Goal: Task Accomplishment & Management: Manage account settings

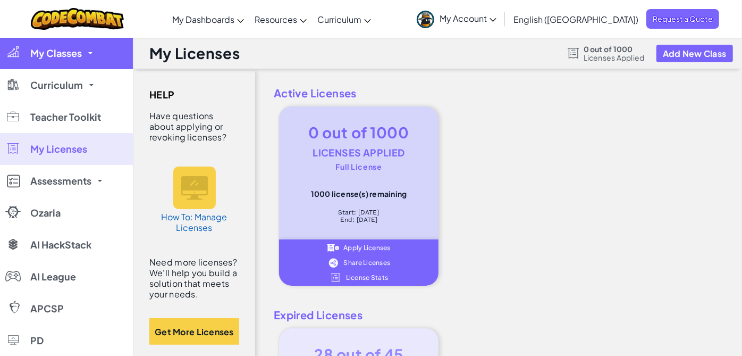
click at [49, 61] on link "My Classes" at bounding box center [66, 53] width 133 height 32
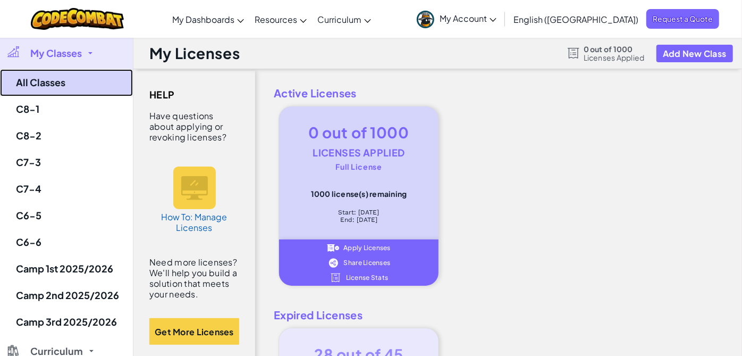
click at [51, 82] on link "All Classes" at bounding box center [66, 82] width 133 height 27
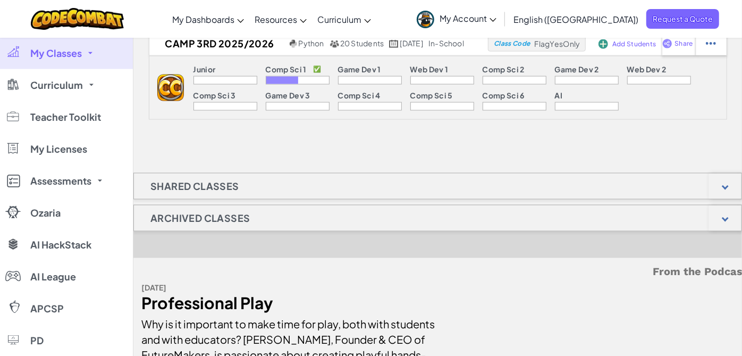
scroll to position [886, 0]
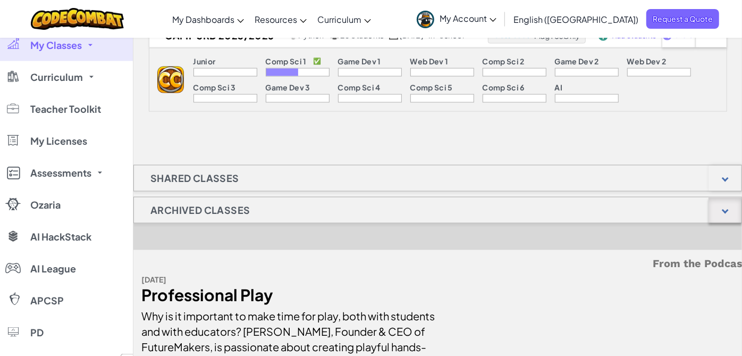
click at [718, 207] on div at bounding box center [725, 210] width 33 height 26
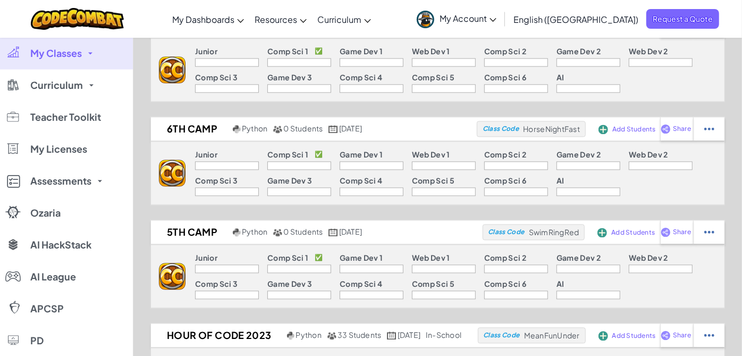
scroll to position [1300, 0]
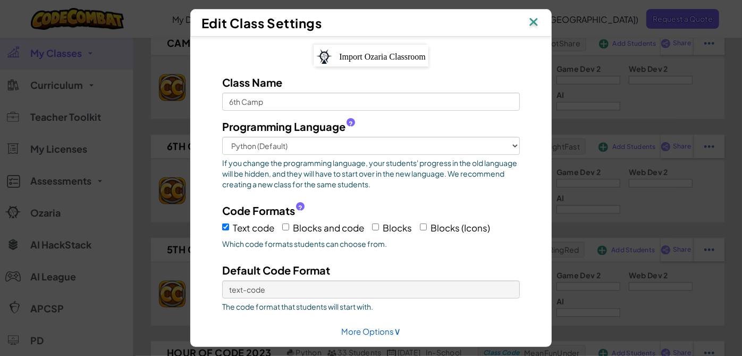
scroll to position [38, 0]
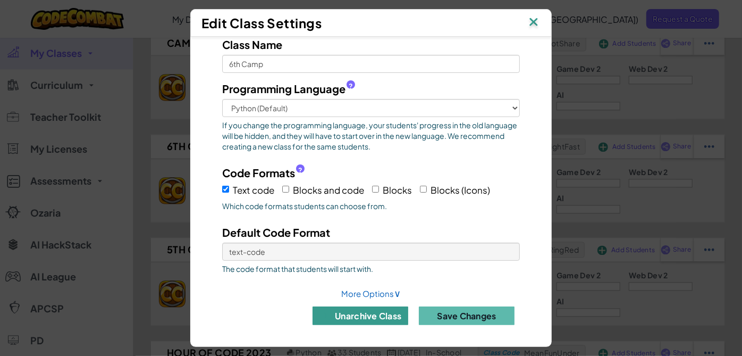
click at [354, 316] on button "unarchive class" at bounding box center [361, 315] width 96 height 19
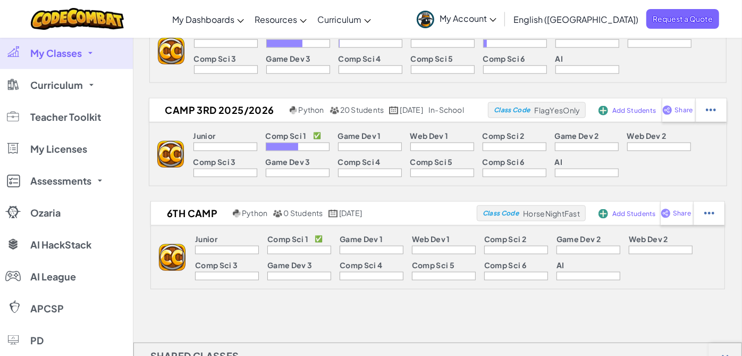
scroll to position [871, 0]
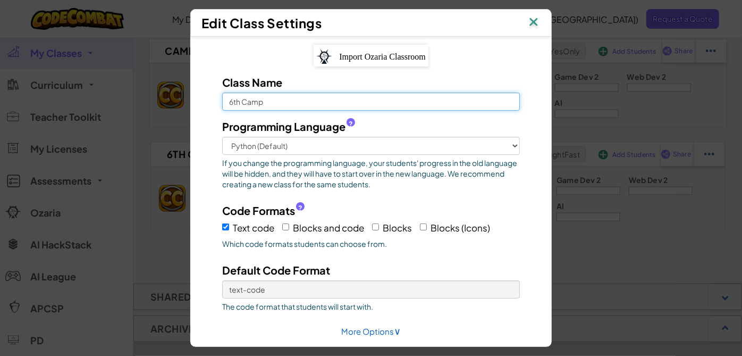
drag, startPoint x: 264, startPoint y: 103, endPoint x: 214, endPoint y: 101, distance: 50.1
click at [214, 101] on div "Class Name 6th Camp" at bounding box center [371, 92] width 314 height 36
type input "D7-3"
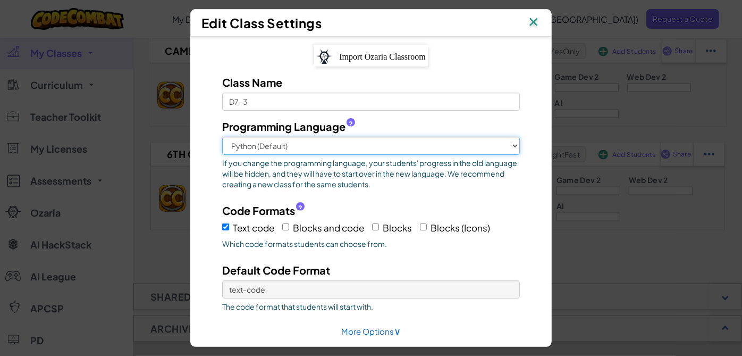
click at [503, 147] on select "Python (Default) JavaScript C++ [GEOGRAPHIC_DATA] (Experimental)" at bounding box center [371, 146] width 298 height 18
click at [222, 137] on select "Python (Default) JavaScript C++ [GEOGRAPHIC_DATA] (Experimental)" at bounding box center [371, 146] width 298 height 18
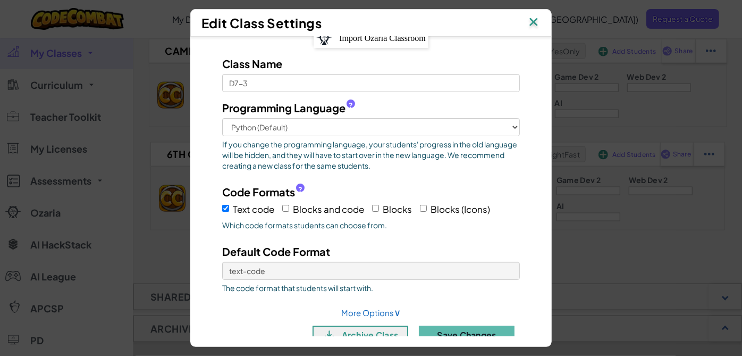
scroll to position [38, 0]
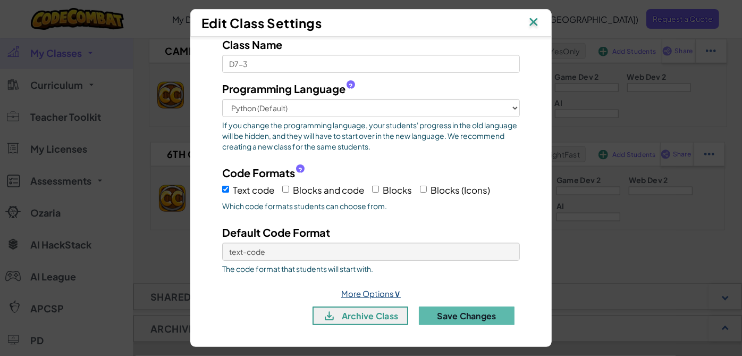
click at [394, 287] on span "∨" at bounding box center [397, 293] width 7 height 12
select select
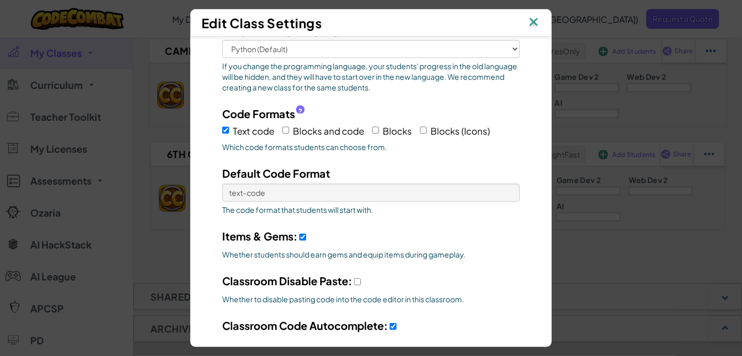
scroll to position [156, 0]
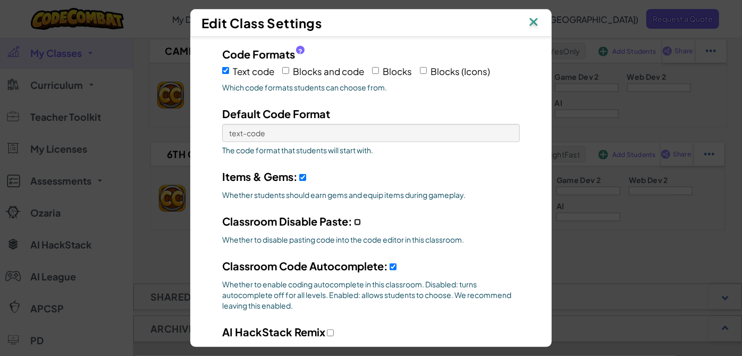
click at [355, 221] on input "Classroom Disable Paste:" at bounding box center [357, 222] width 7 height 7
checkbox input "true"
select select
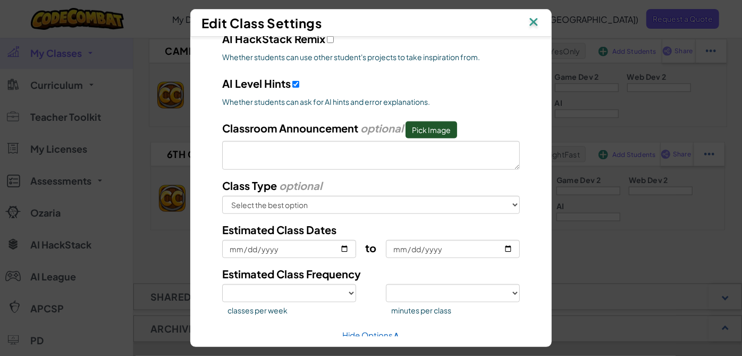
scroll to position [490, 0]
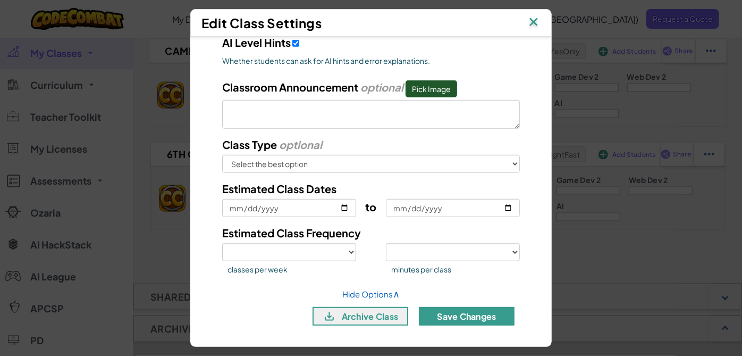
click at [462, 313] on button "Save Changes" at bounding box center [467, 316] width 96 height 19
select select
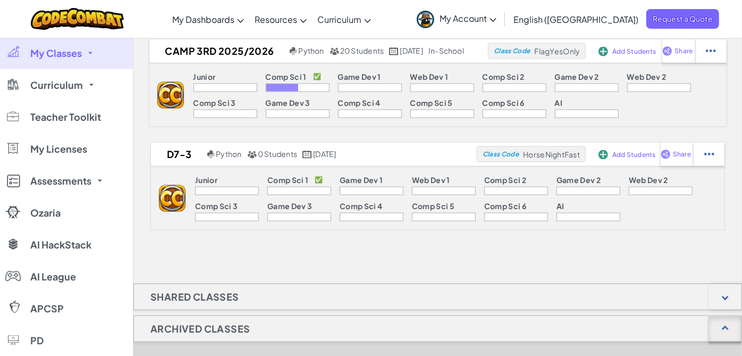
click at [726, 322] on div at bounding box center [725, 329] width 33 height 26
click at [733, 327] on div at bounding box center [725, 329] width 33 height 26
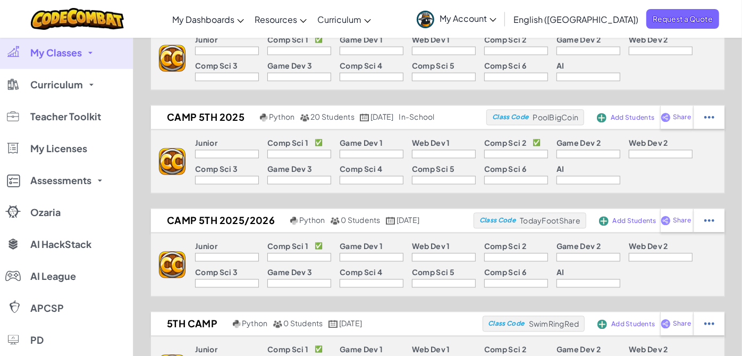
scroll to position [1343, 0]
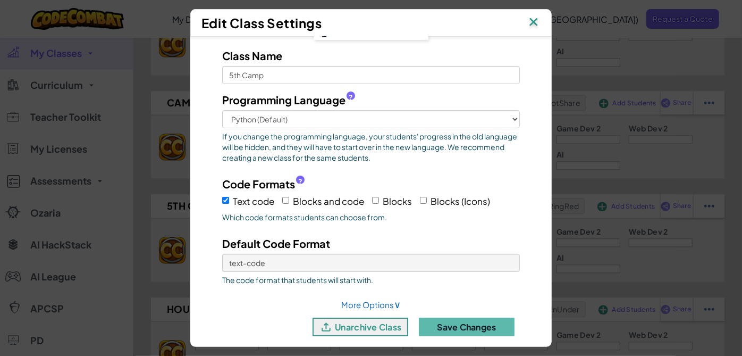
scroll to position [38, 0]
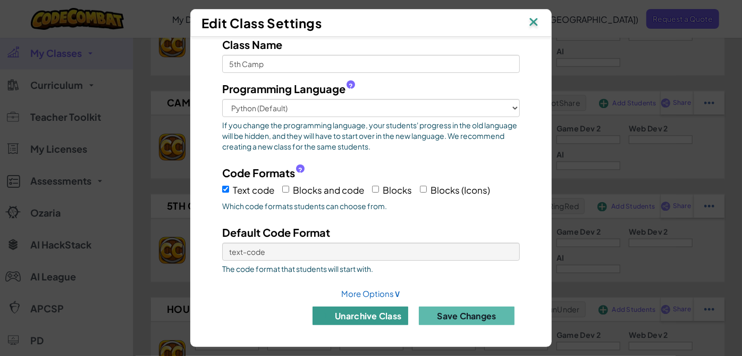
click at [369, 316] on button "unarchive class" at bounding box center [361, 315] width 96 height 19
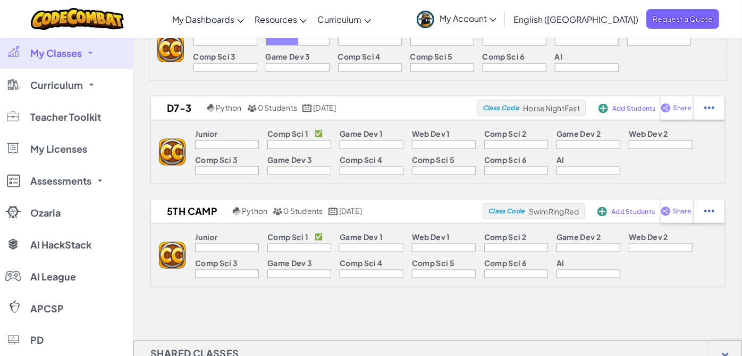
scroll to position [915, 0]
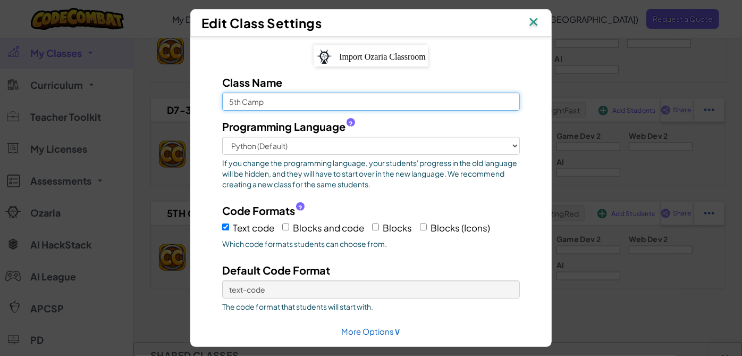
drag, startPoint x: 269, startPoint y: 101, endPoint x: 210, endPoint y: 104, distance: 59.6
click at [214, 103] on div "Class Name 5th Camp" at bounding box center [371, 92] width 314 height 36
type input "d"
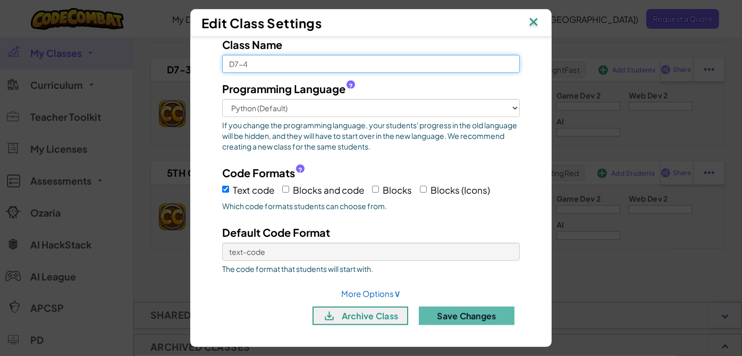
scroll to position [974, 0]
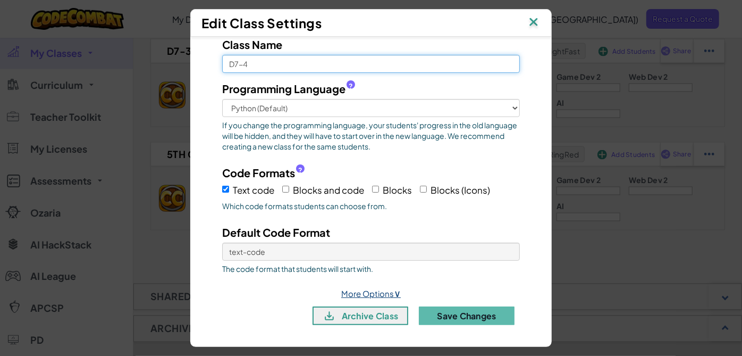
type input "D7-4"
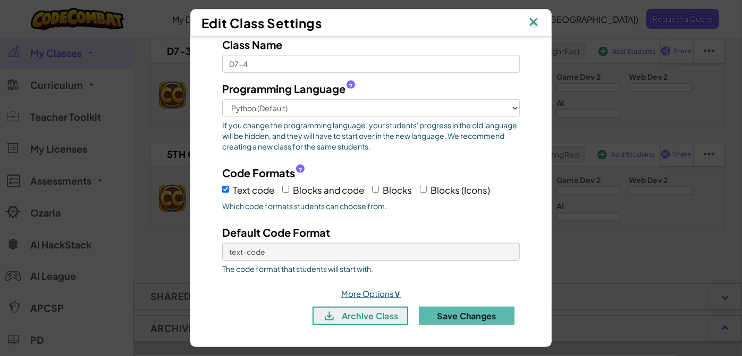
click at [381, 288] on link "More Options ∨" at bounding box center [371, 293] width 60 height 10
select select
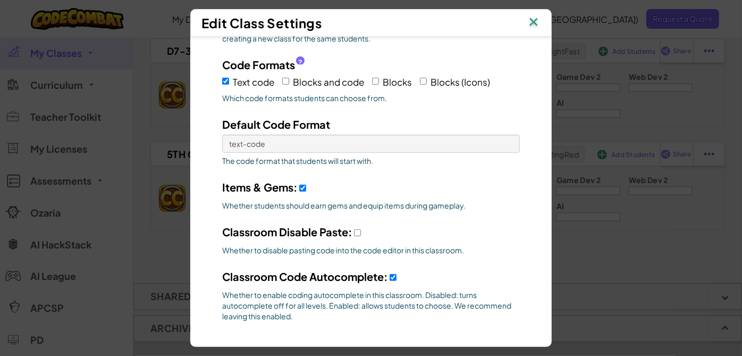
scroll to position [156, 0]
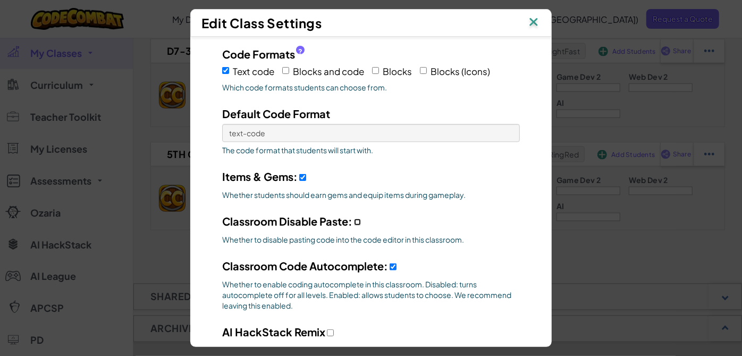
click at [355, 219] on input "Classroom Disable Paste:" at bounding box center [357, 222] width 7 height 7
checkbox input "true"
select select
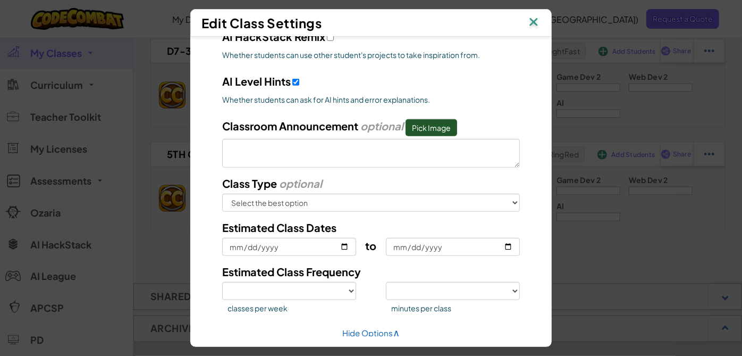
scroll to position [490, 0]
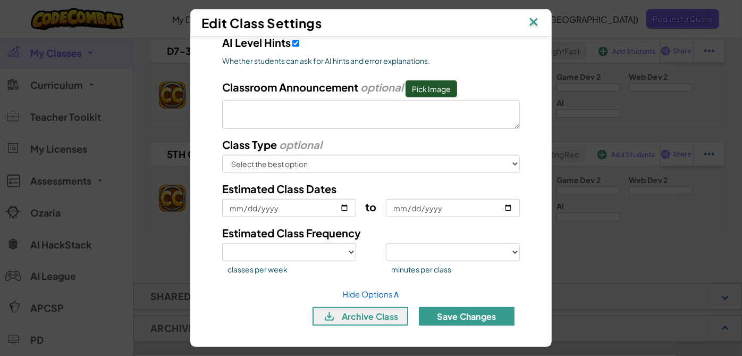
click at [467, 313] on button "Save Changes" at bounding box center [467, 316] width 96 height 19
select select
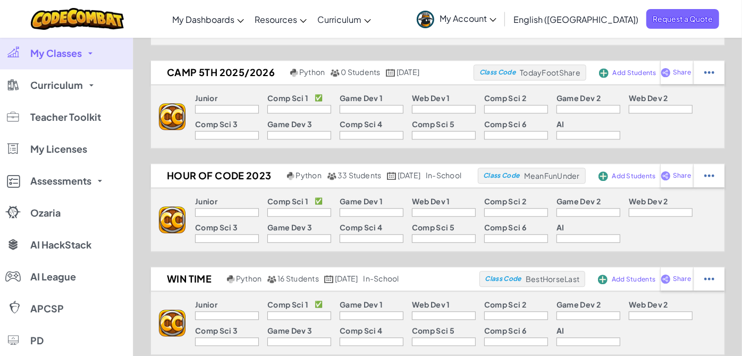
scroll to position [1418, 0]
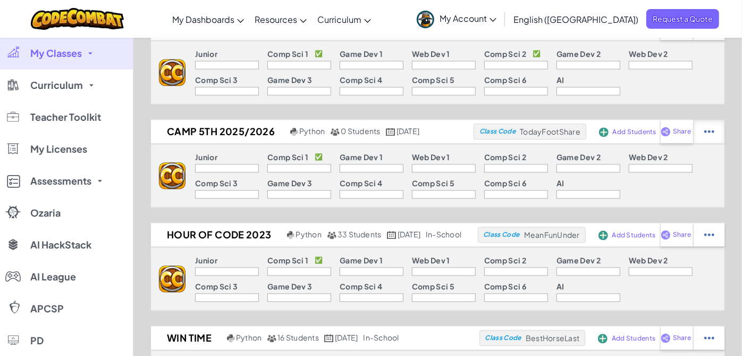
select select "blocks-and-code"
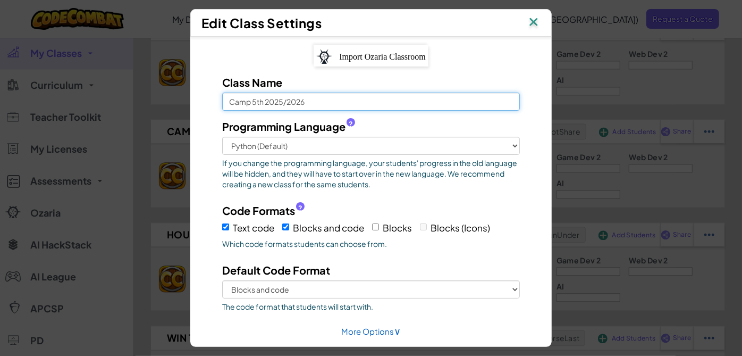
drag, startPoint x: 309, startPoint y: 101, endPoint x: 208, endPoint y: 94, distance: 101.8
click at [209, 94] on div "Class Name Camp 5th 2025/2026 Programming Language ? Python (Default) JavaScrip…" at bounding box center [371, 222] width 330 height 296
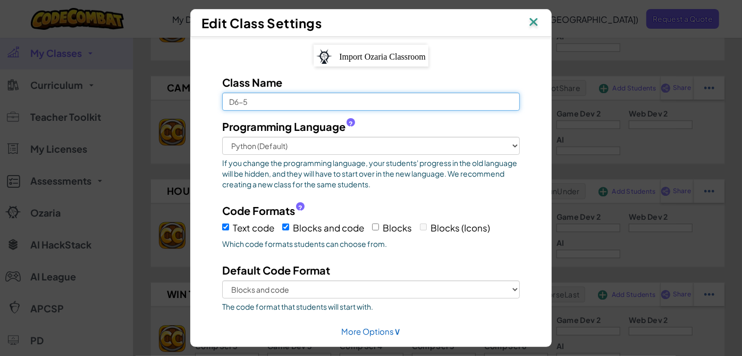
scroll to position [1477, 0]
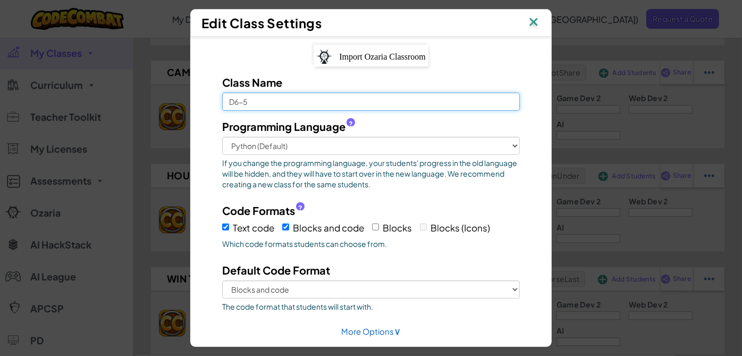
type input "D6-5"
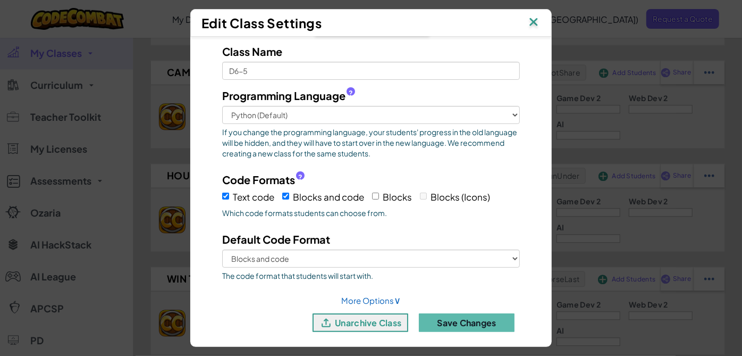
scroll to position [38, 0]
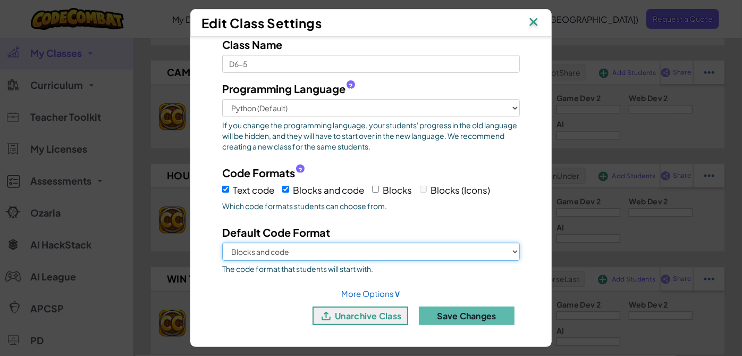
click at [511, 250] on select "Text code Blocks and code" at bounding box center [371, 251] width 298 height 18
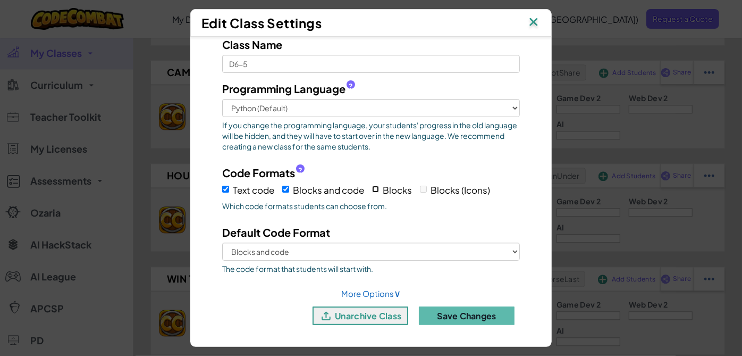
click at [372, 188] on input "Blocks" at bounding box center [375, 189] width 7 height 7
checkbox input "true"
click at [387, 288] on link "More Options ∨" at bounding box center [371, 293] width 60 height 10
select select
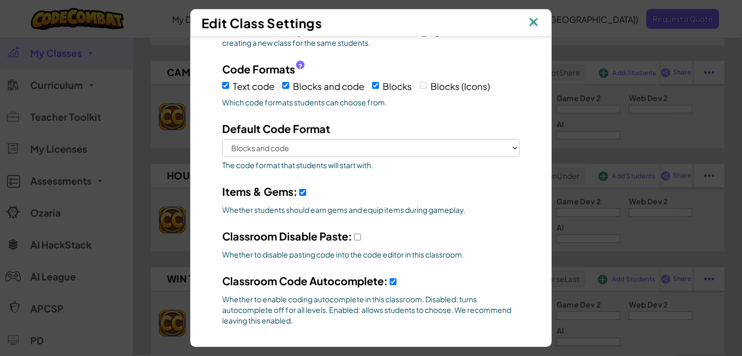
scroll to position [156, 0]
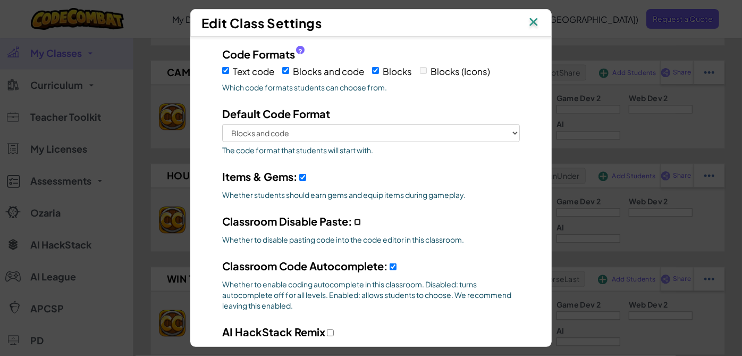
click at [354, 221] on input "Classroom Disable Paste:" at bounding box center [357, 222] width 7 height 7
checkbox input "true"
select select
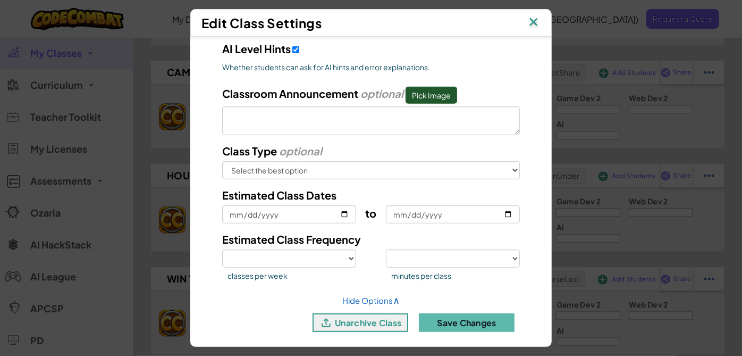
scroll to position [490, 0]
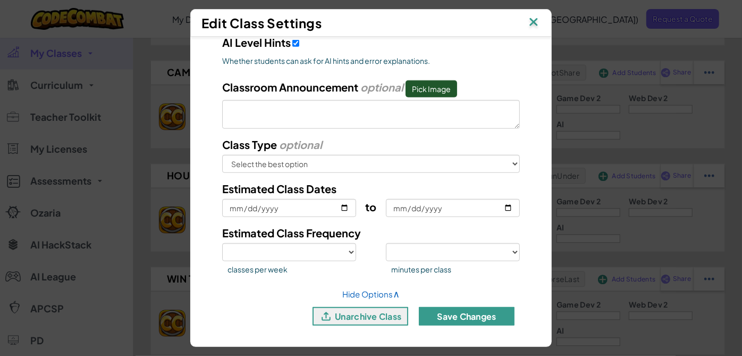
click at [457, 314] on button "Save Changes" at bounding box center [467, 316] width 96 height 19
select select
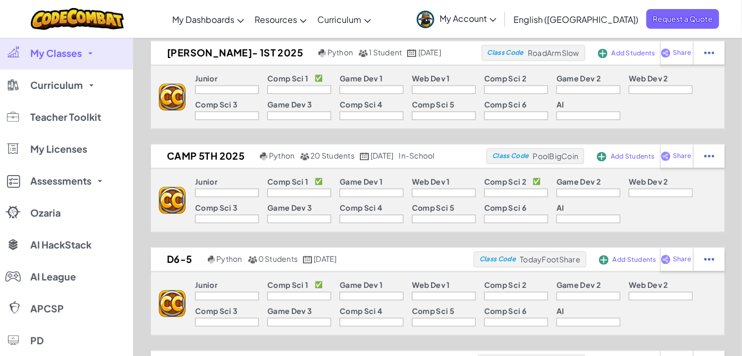
scroll to position [1300, 0]
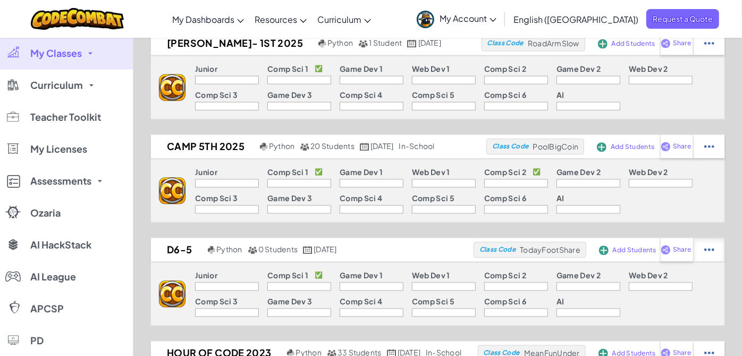
click at [710, 48] on img at bounding box center [710, 43] width 10 height 10
select select "blocks-and-code"
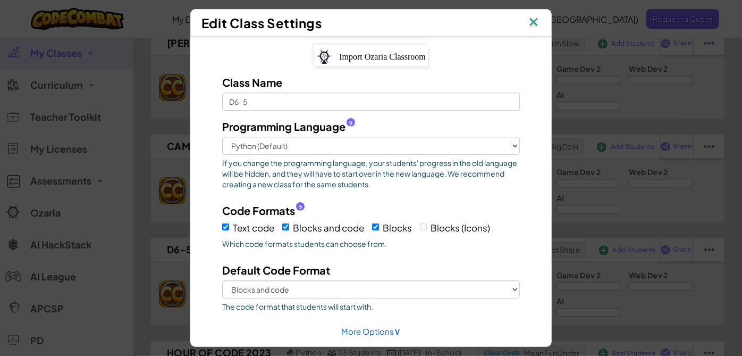
scroll to position [38, 0]
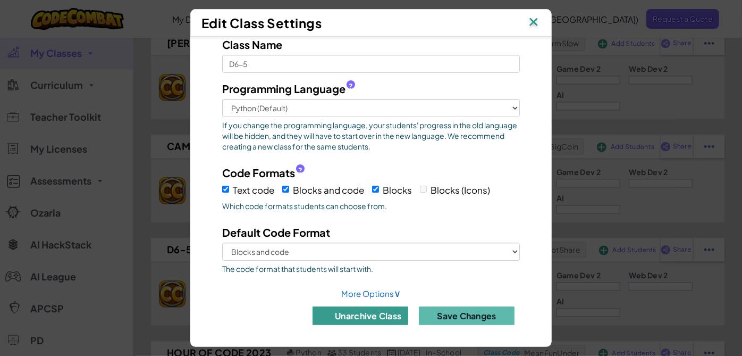
click at [375, 310] on button "unarchive class" at bounding box center [361, 315] width 96 height 19
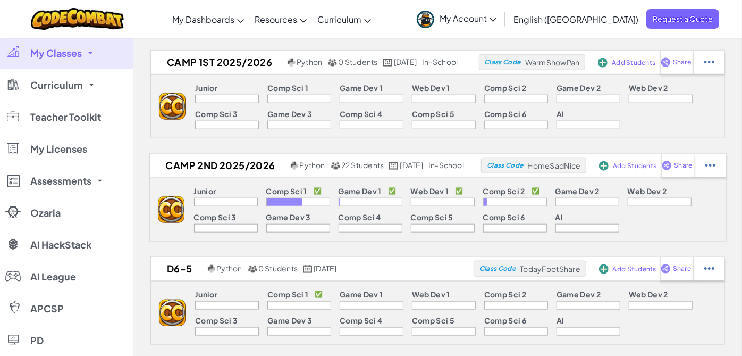
scroll to position [634, 0]
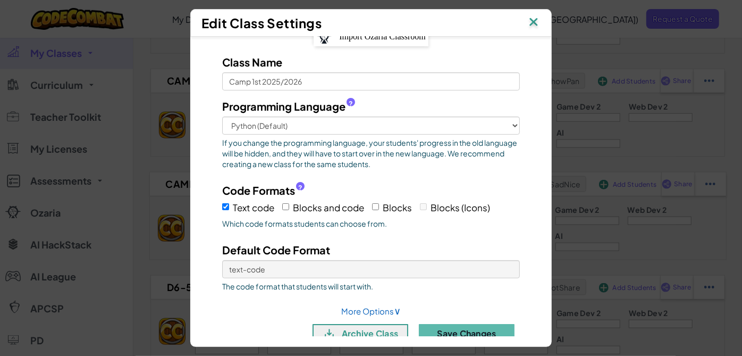
scroll to position [38, 0]
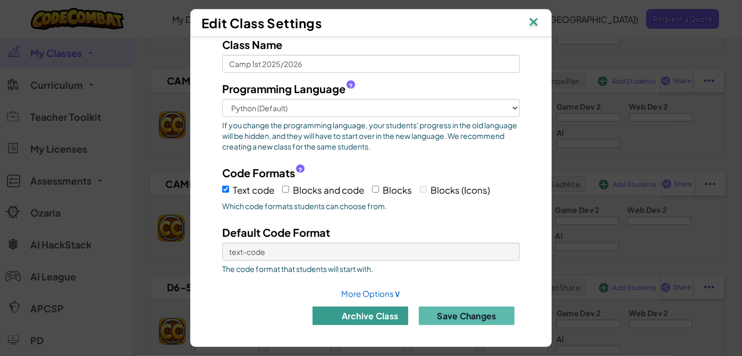
click at [379, 308] on button "archive class" at bounding box center [361, 315] width 96 height 19
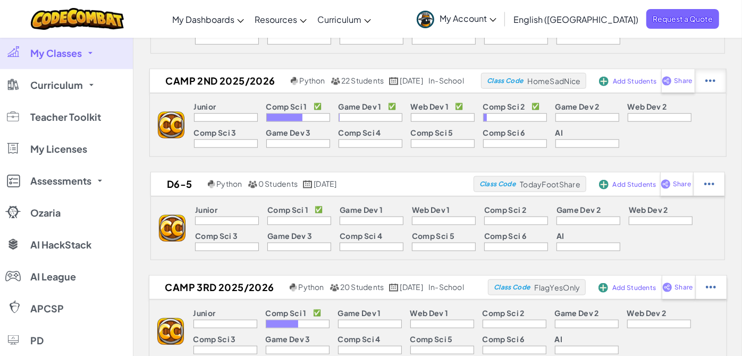
select select "blocks-and-code"
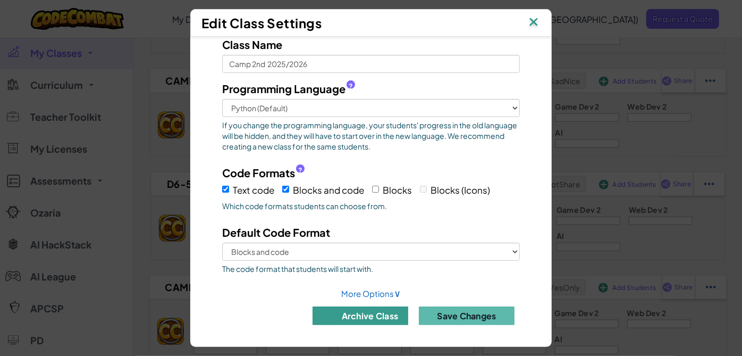
click at [361, 314] on button "archive class" at bounding box center [361, 315] width 96 height 19
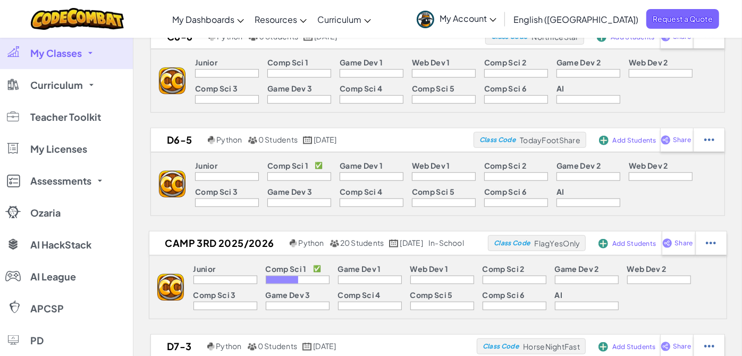
scroll to position [634, 0]
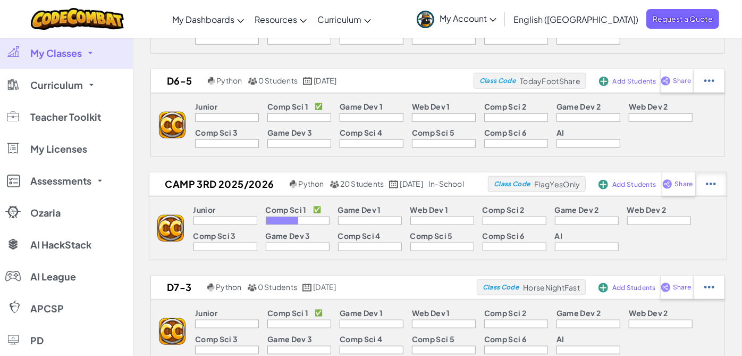
select select "blocks-and-code"
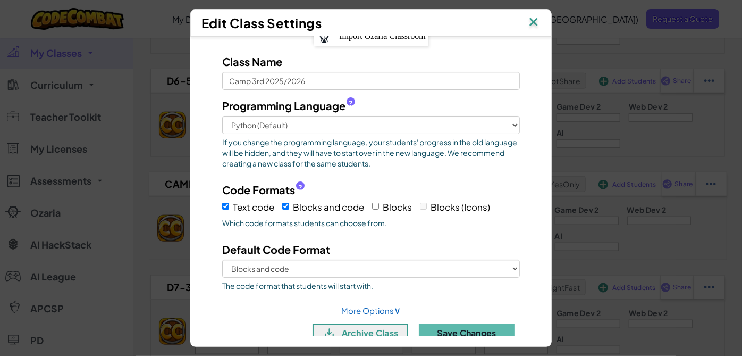
scroll to position [38, 0]
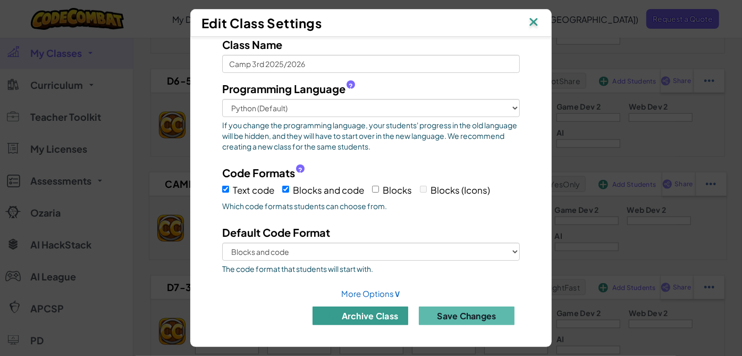
click at [358, 313] on button "archive class" at bounding box center [361, 315] width 96 height 19
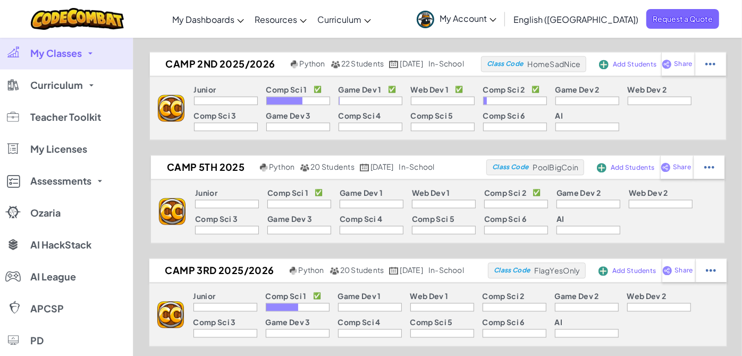
scroll to position [1300, 0]
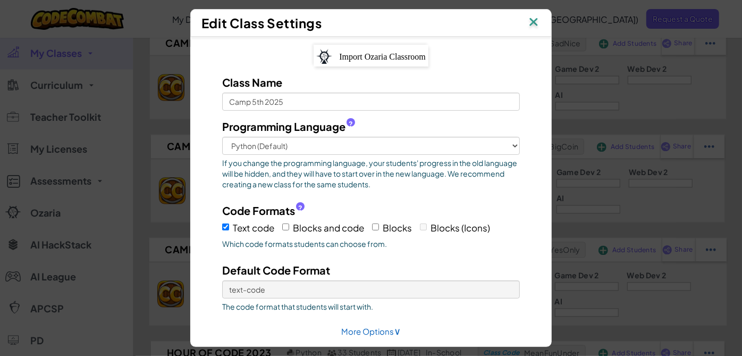
click at [286, 224] on label "Blocks and code" at bounding box center [323, 227] width 82 height 16
click at [286, 224] on input "Blocks and code" at bounding box center [285, 226] width 7 height 7
checkbox input "true"
click at [373, 228] on input "Blocks" at bounding box center [375, 226] width 7 height 7
checkbox input "true"
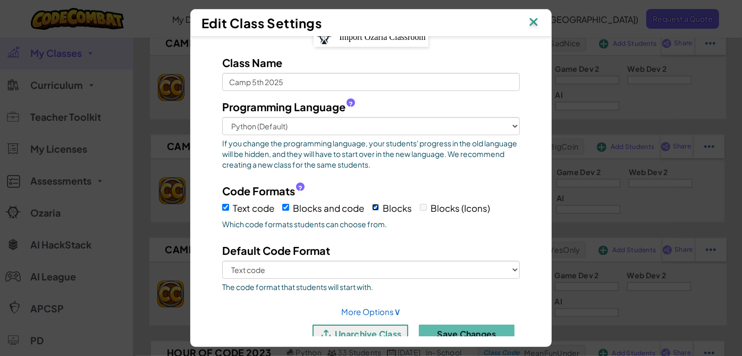
scroll to position [38, 0]
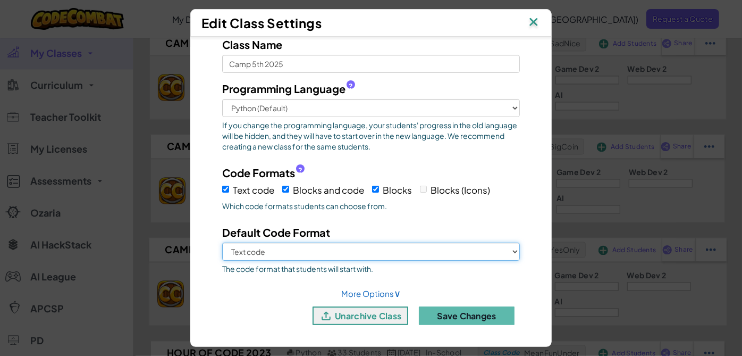
click at [421, 247] on select "Text code Blocks and code Blocks" at bounding box center [371, 251] width 298 height 18
select select "blocks-and-code"
click at [222, 242] on select "Text code Blocks and code Blocks" at bounding box center [371, 251] width 298 height 18
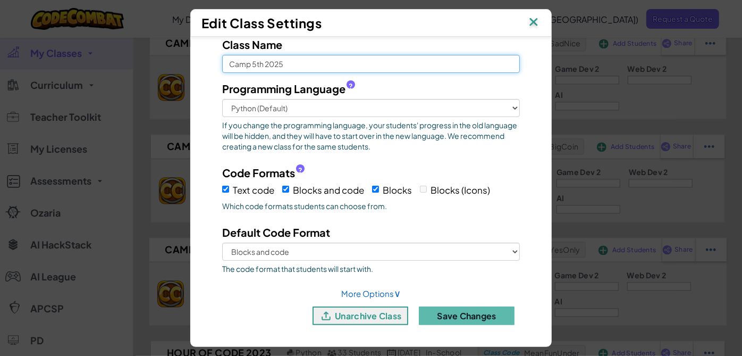
drag, startPoint x: 287, startPoint y: 61, endPoint x: 181, endPoint y: 58, distance: 106.4
click at [181, 58] on div "Edit Class Settings Import Ozaria Classroom Class Name Camp 5th 2025 Programmin…" at bounding box center [371, 178] width 742 height 356
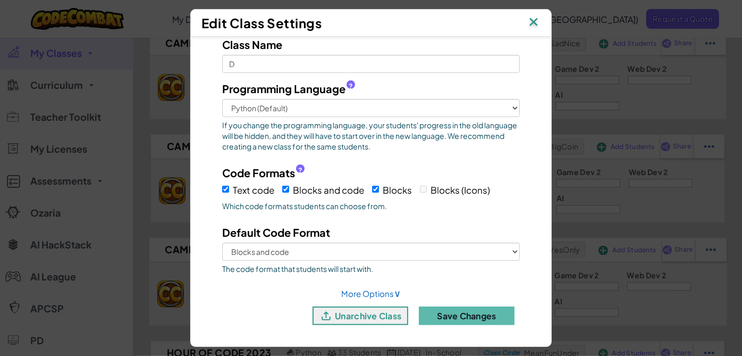
click at [180, 58] on div "Edit Class Settings Import Ozaria Classroom Class Name D Programming Language ?…" at bounding box center [371, 178] width 742 height 356
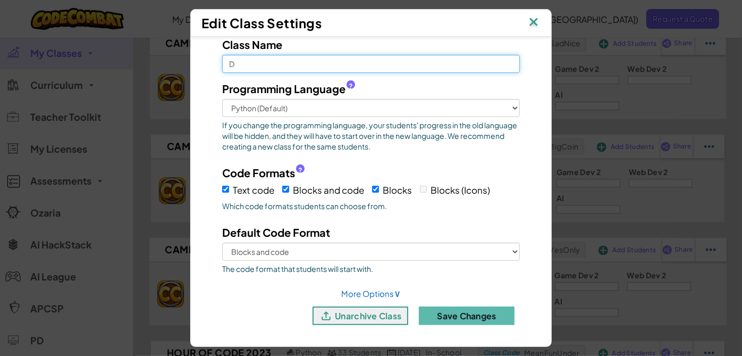
click at [248, 65] on input "D" at bounding box center [371, 64] width 298 height 18
type input "D6-6"
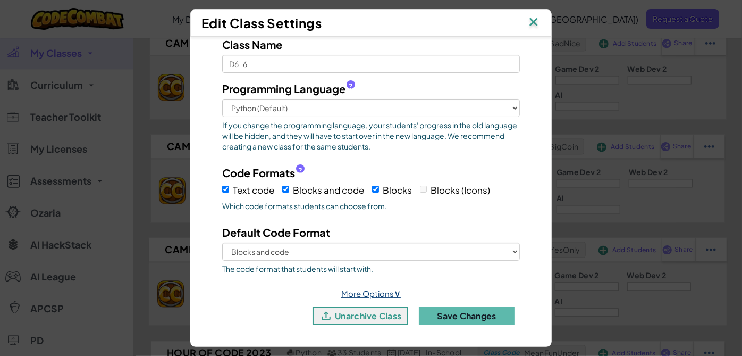
click at [370, 288] on link "More Options ∨" at bounding box center [371, 293] width 60 height 10
select select "in-school"
select select
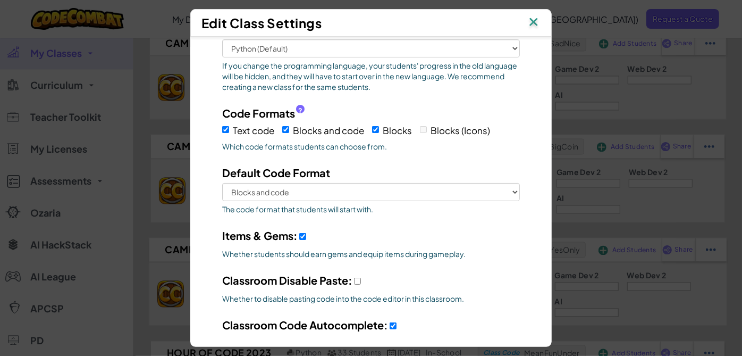
scroll to position [156, 0]
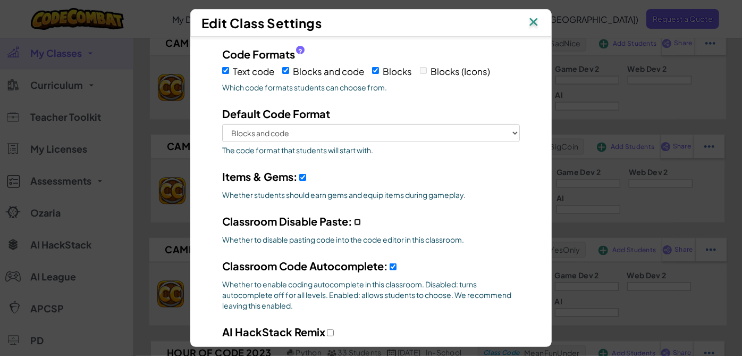
click at [357, 220] on input "Classroom Disable Paste:" at bounding box center [357, 222] width 7 height 7
checkbox input "true"
select select
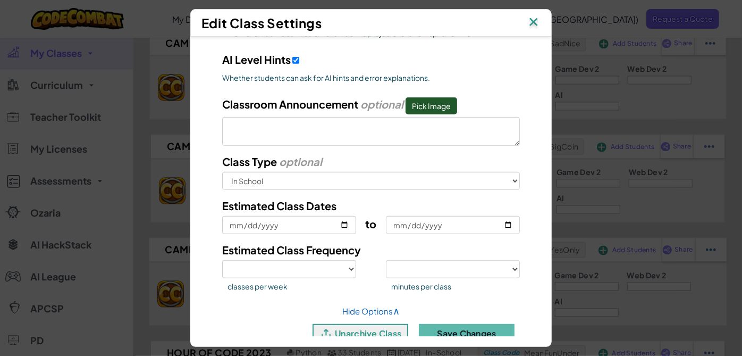
scroll to position [490, 0]
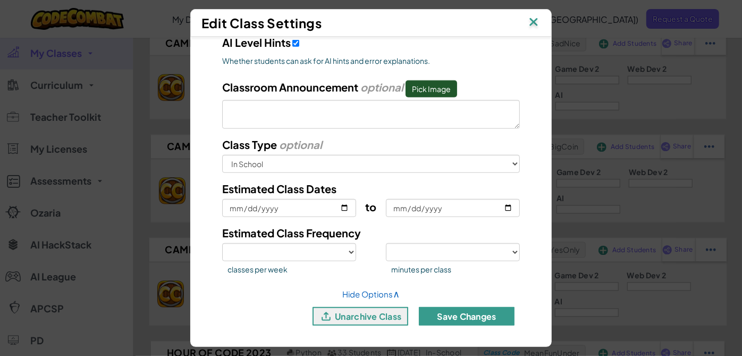
click at [466, 315] on button "Save Changes" at bounding box center [467, 316] width 96 height 19
select select
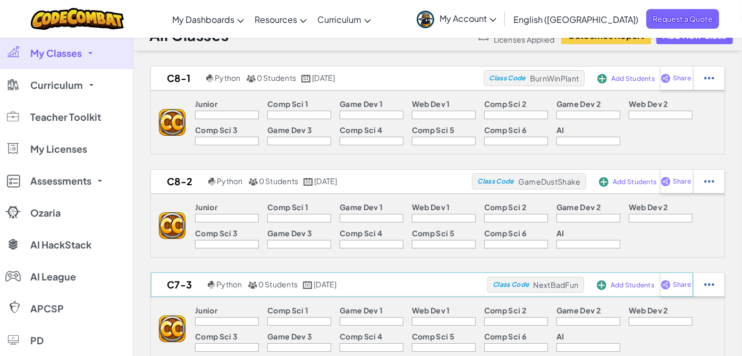
scroll to position [0, 0]
